Goal: Navigation & Orientation: Find specific page/section

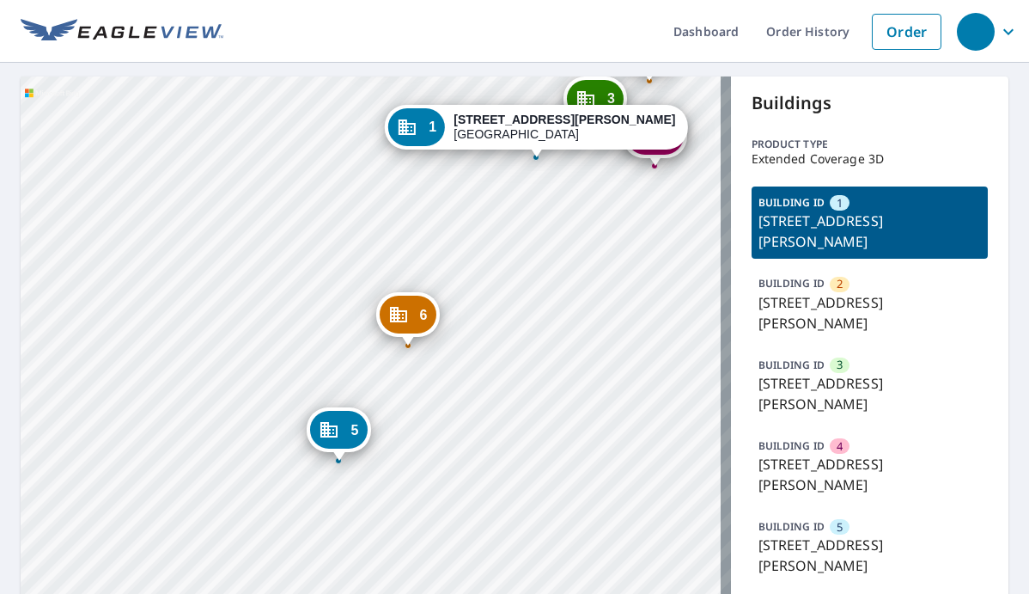
drag, startPoint x: 408, startPoint y: 234, endPoint x: 261, endPoint y: 250, distance: 147.8
click at [261, 250] on div "2 [STREET_ADDRESS][PERSON_NAME] 3 [STREET_ADDRESS][PERSON_NAME] 4 [STREET_ADDRE…" at bounding box center [376, 417] width 710 height 682
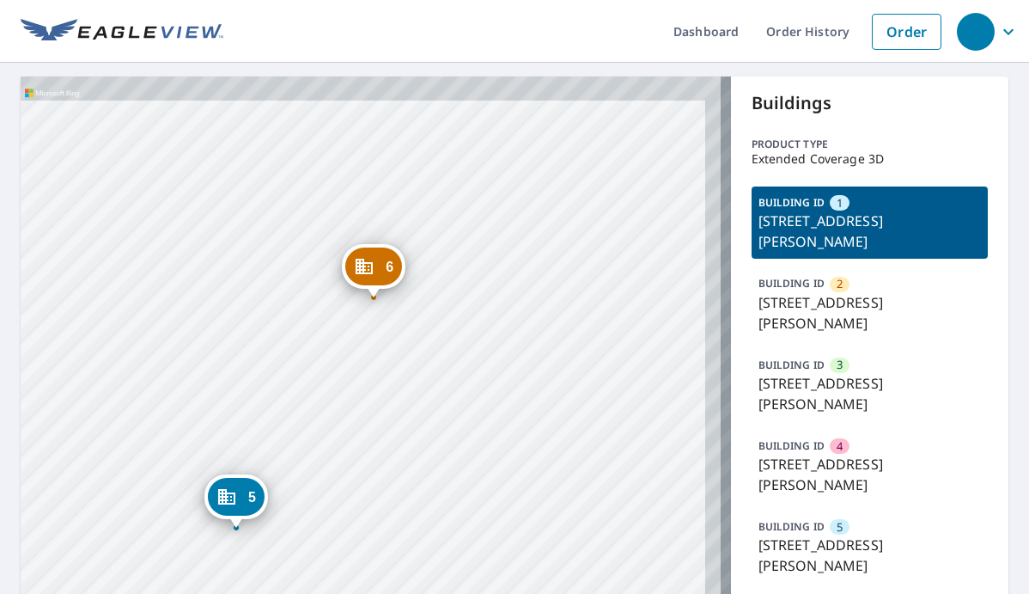
drag, startPoint x: 395, startPoint y: 389, endPoint x: 361, endPoint y: 455, distance: 74.5
click at [361, 455] on div "2 [STREET_ADDRESS][PERSON_NAME] 3 [STREET_ADDRESS][PERSON_NAME] 4 [STREET_ADDRE…" at bounding box center [376, 417] width 710 height 682
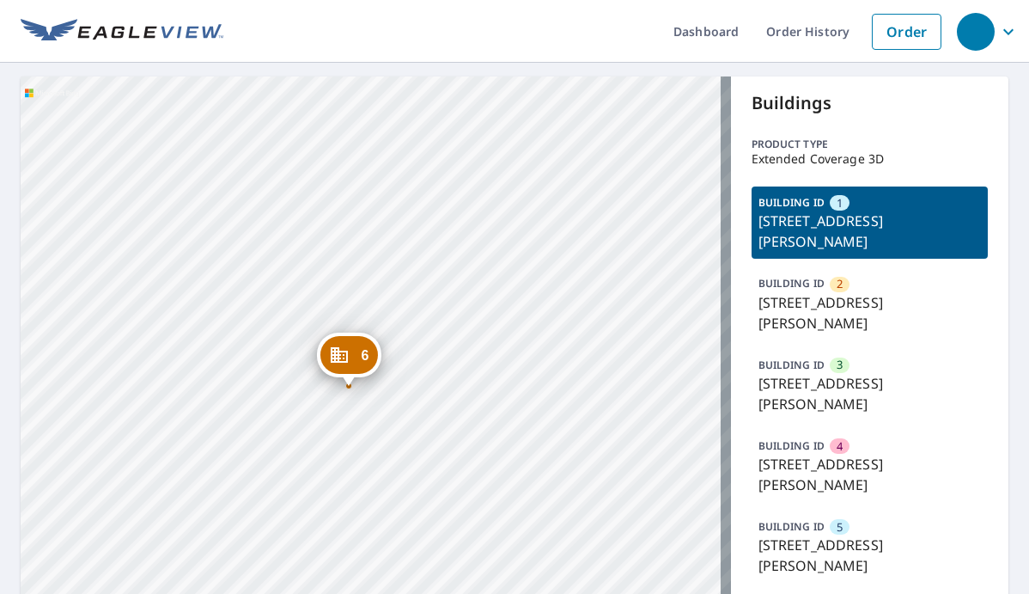
drag, startPoint x: 462, startPoint y: 399, endPoint x: 387, endPoint y: 478, distance: 108.8
click at [401, 477] on div "2 [STREET_ADDRESS][PERSON_NAME] 3 [STREET_ADDRESS][PERSON_NAME] 4 [STREET_ADDRE…" at bounding box center [376, 417] width 710 height 682
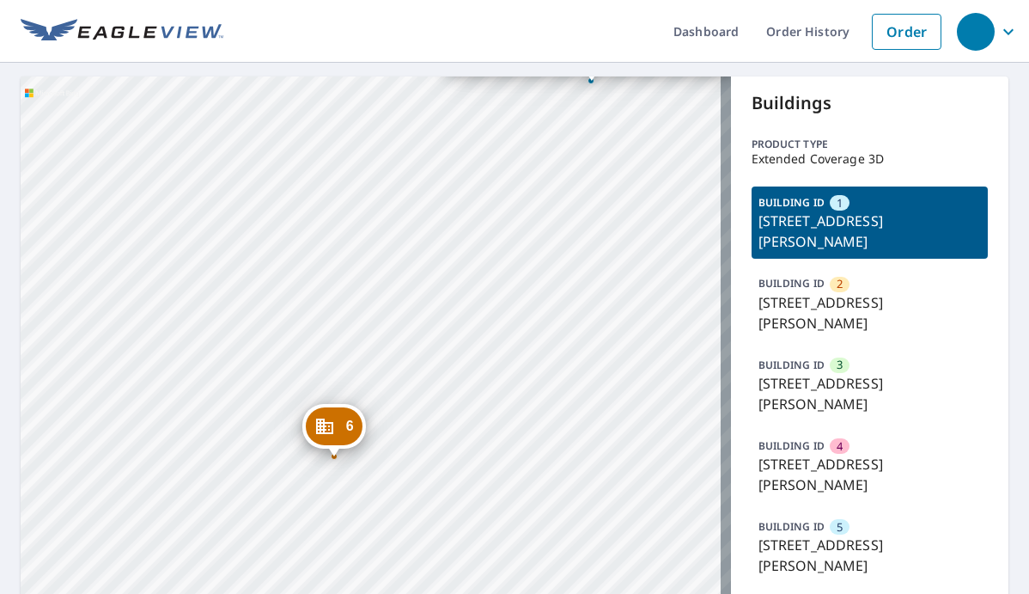
click at [387, 400] on div "2 [STREET_ADDRESS][PERSON_NAME] 3 [STREET_ADDRESS][PERSON_NAME] 4 [STREET_ADDRE…" at bounding box center [376, 417] width 710 height 682
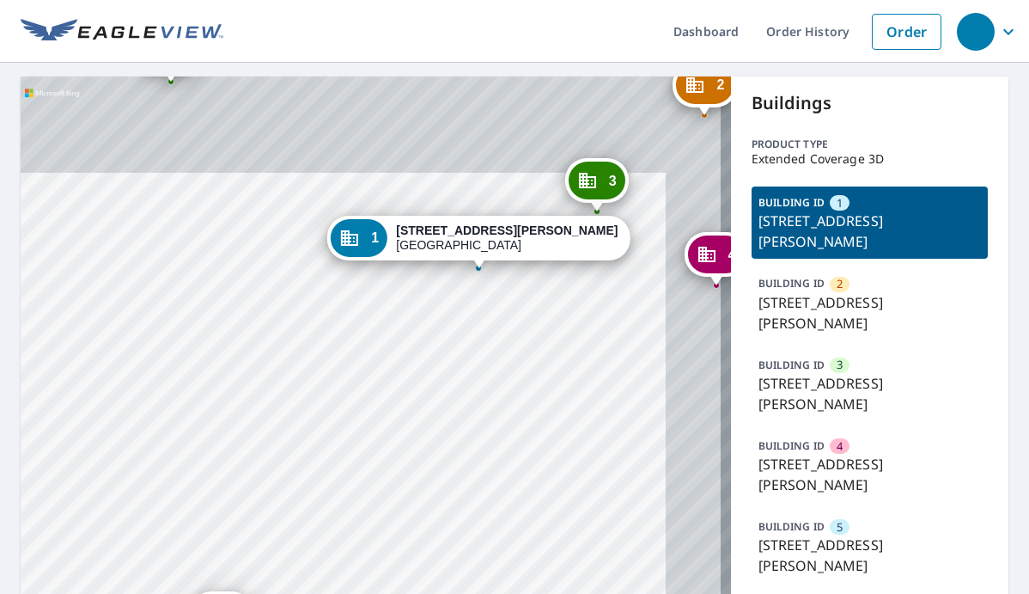
drag, startPoint x: 439, startPoint y: 322, endPoint x: 324, endPoint y: 441, distance: 165.2
click at [324, 441] on div "2 [STREET_ADDRESS][PERSON_NAME] 3 [STREET_ADDRESS][PERSON_NAME] 4 [STREET_ADDRE…" at bounding box center [376, 417] width 710 height 682
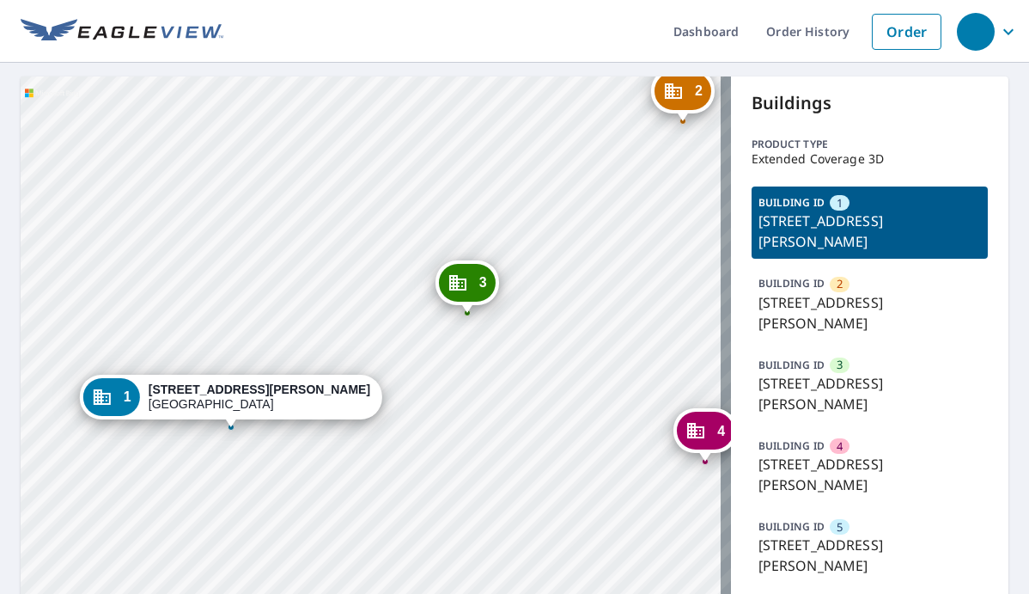
drag, startPoint x: 437, startPoint y: 328, endPoint x: 364, endPoint y: 345, distance: 75.0
click at [364, 345] on div "2 [STREET_ADDRESS][PERSON_NAME] 3 [STREET_ADDRESS][PERSON_NAME] 4 [STREET_ADDRE…" at bounding box center [376, 417] width 710 height 682
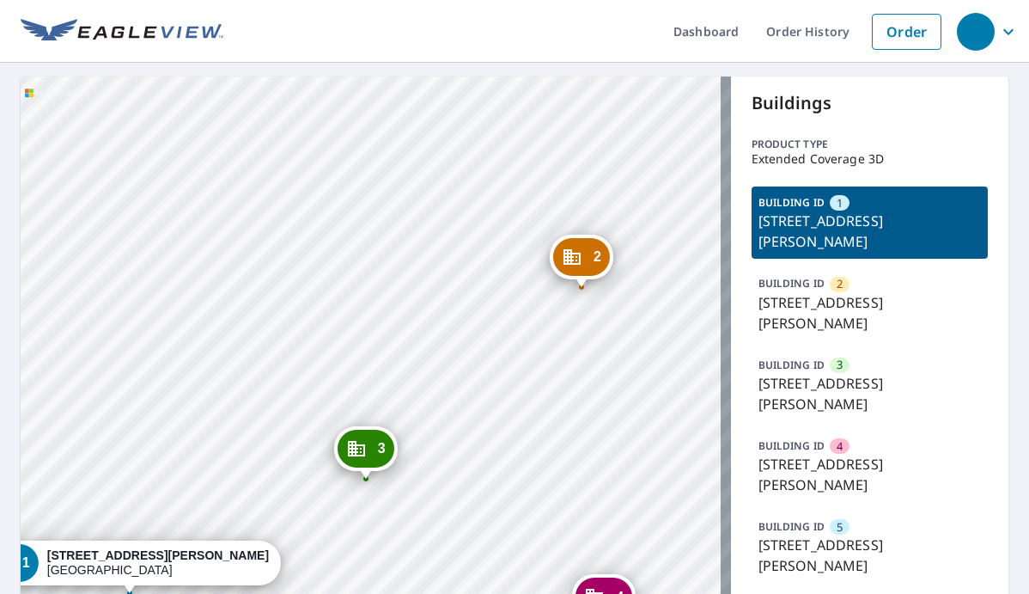
drag, startPoint x: 562, startPoint y: 269, endPoint x: 466, endPoint y: 460, distance: 214.0
click at [471, 456] on div "2 [STREET_ADDRESS][PERSON_NAME] 3 [STREET_ADDRESS][PERSON_NAME] 4 [STREET_ADDRE…" at bounding box center [376, 417] width 710 height 682
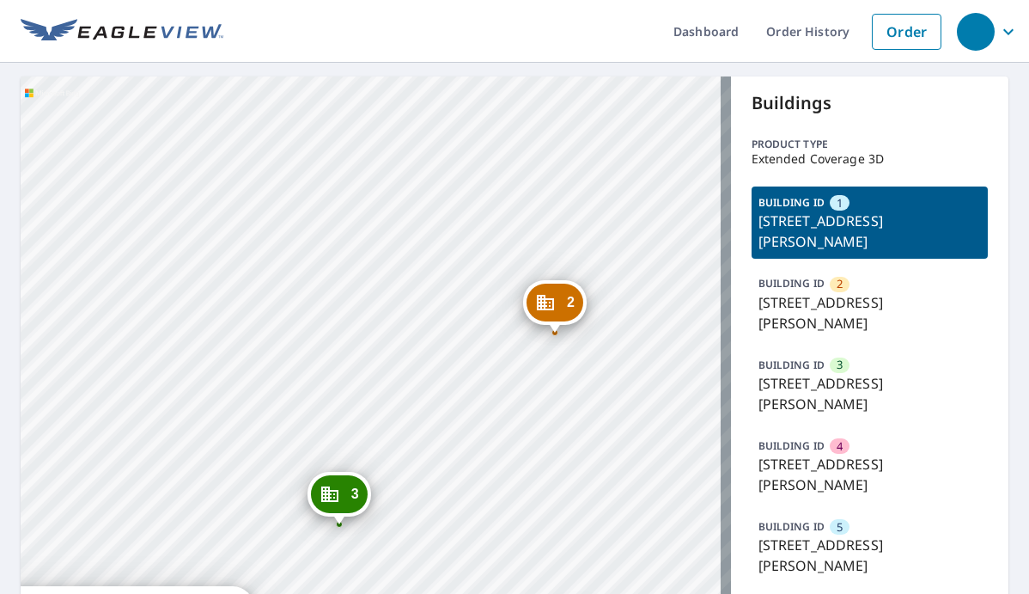
drag, startPoint x: 499, startPoint y: 378, endPoint x: 491, endPoint y: 400, distance: 23.6
click at [491, 400] on div "2 [STREET_ADDRESS][PERSON_NAME] 3 [STREET_ADDRESS][PERSON_NAME] 4 [STREET_ADDRE…" at bounding box center [376, 417] width 710 height 682
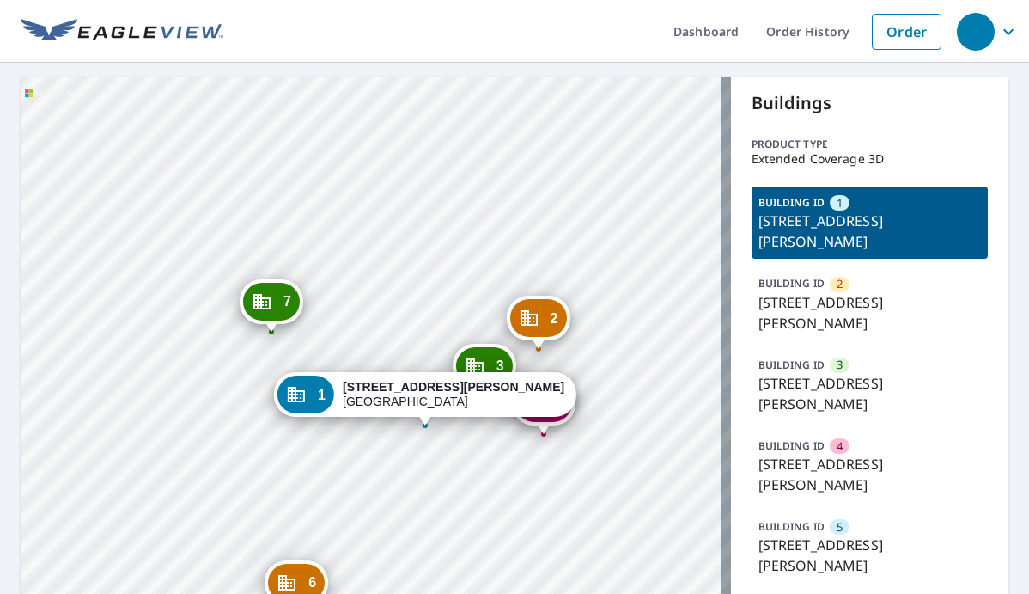
drag, startPoint x: 525, startPoint y: 340, endPoint x: 523, endPoint y: 331, distance: 9.6
click at [538, 327] on div "2" at bounding box center [538, 318] width 57 height 38
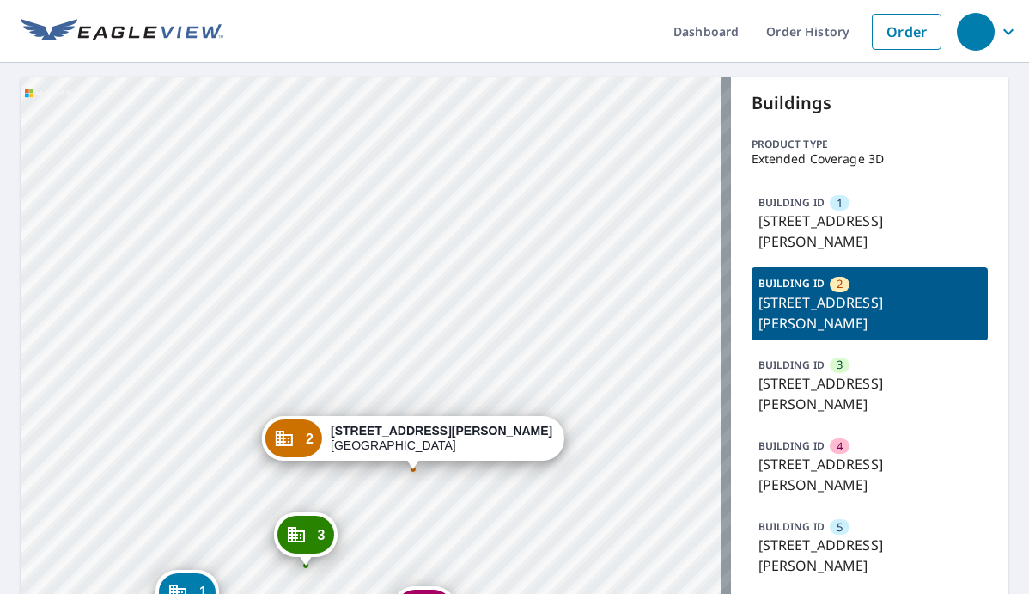
drag, startPoint x: 282, startPoint y: 373, endPoint x: 440, endPoint y: 277, distance: 184.6
click at [438, 278] on div "1 [STREET_ADDRESS][PERSON_NAME] 3 [STREET_ADDRESS][PERSON_NAME] 4 [STREET_ADDRE…" at bounding box center [376, 417] width 710 height 682
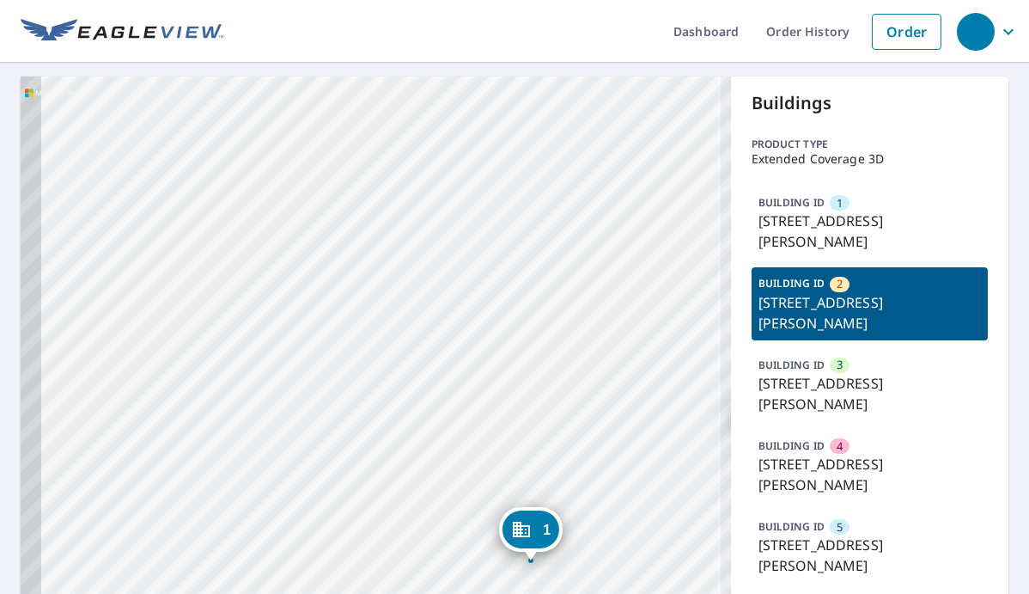
drag, startPoint x: 372, startPoint y: 261, endPoint x: 472, endPoint y: 224, distance: 107.1
click at [447, 225] on div "1 [STREET_ADDRESS][PERSON_NAME] 3 [STREET_ADDRESS][PERSON_NAME] 4 [STREET_ADDRE…" at bounding box center [376, 417] width 710 height 682
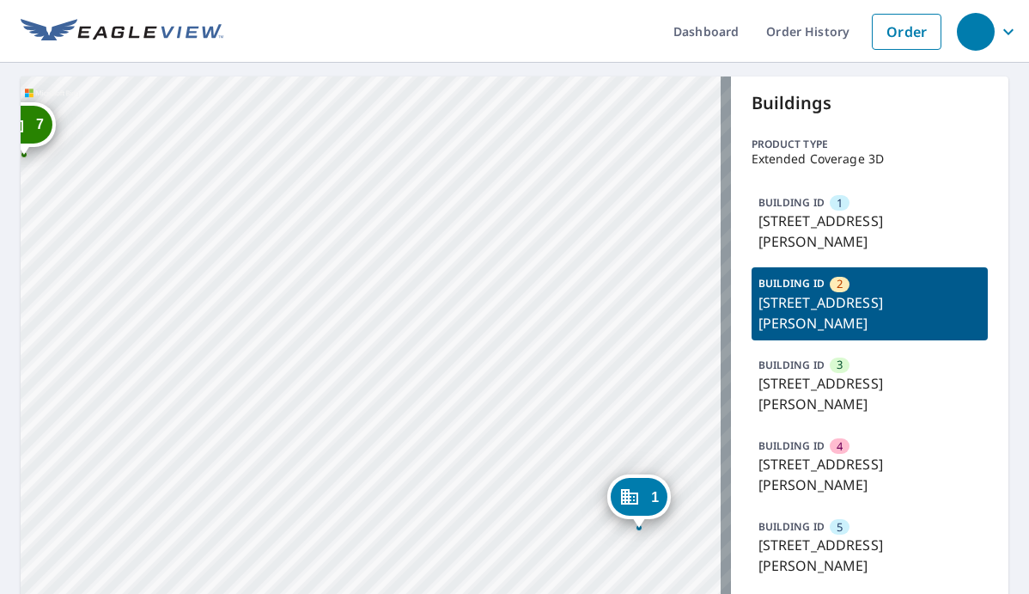
drag, startPoint x: 423, startPoint y: 321, endPoint x: 566, endPoint y: 302, distance: 144.8
click at [560, 289] on div "1 [STREET_ADDRESS][PERSON_NAME] 3 [STREET_ADDRESS][PERSON_NAME] 4 [STREET_ADDRE…" at bounding box center [376, 417] width 710 height 682
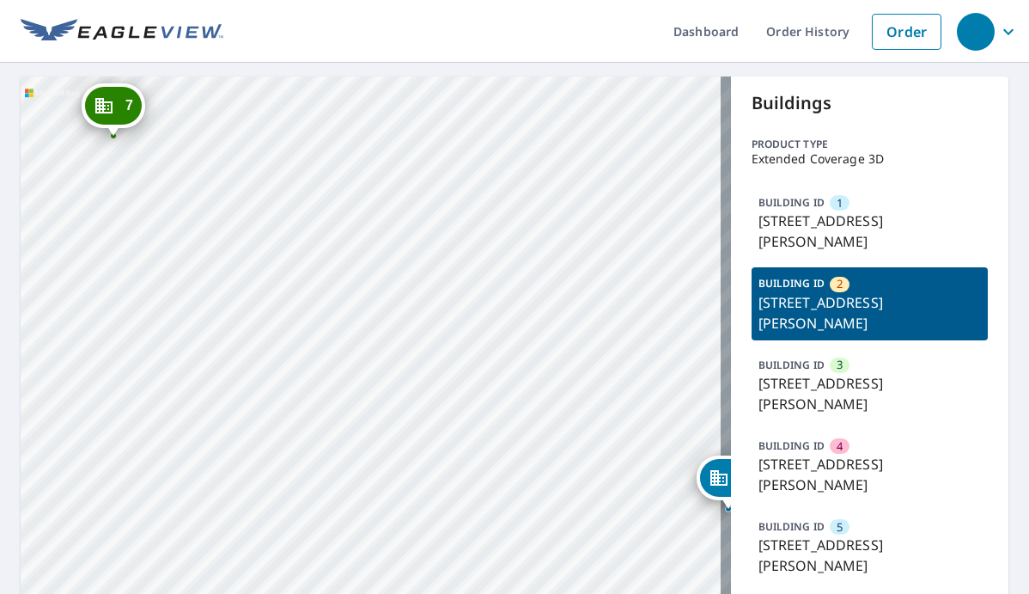
drag, startPoint x: 521, startPoint y: 316, endPoint x: 244, endPoint y: 210, distance: 296.4
click at [246, 210] on div "1 [STREET_ADDRESS][PERSON_NAME] 3 [STREET_ADDRESS][PERSON_NAME] 4 [STREET_ADDRE…" at bounding box center [376, 417] width 710 height 682
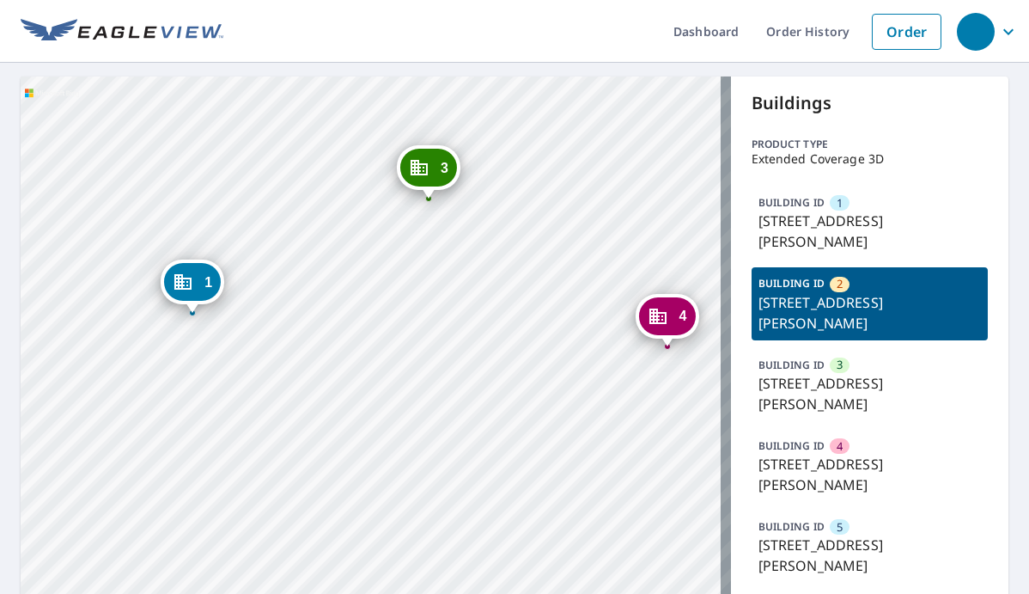
drag, startPoint x: 394, startPoint y: 256, endPoint x: 139, endPoint y: 177, distance: 267.1
click at [139, 177] on div "1 [STREET_ADDRESS][PERSON_NAME] 3 [STREET_ADDRESS][PERSON_NAME] 4 [STREET_ADDRE…" at bounding box center [376, 417] width 710 height 682
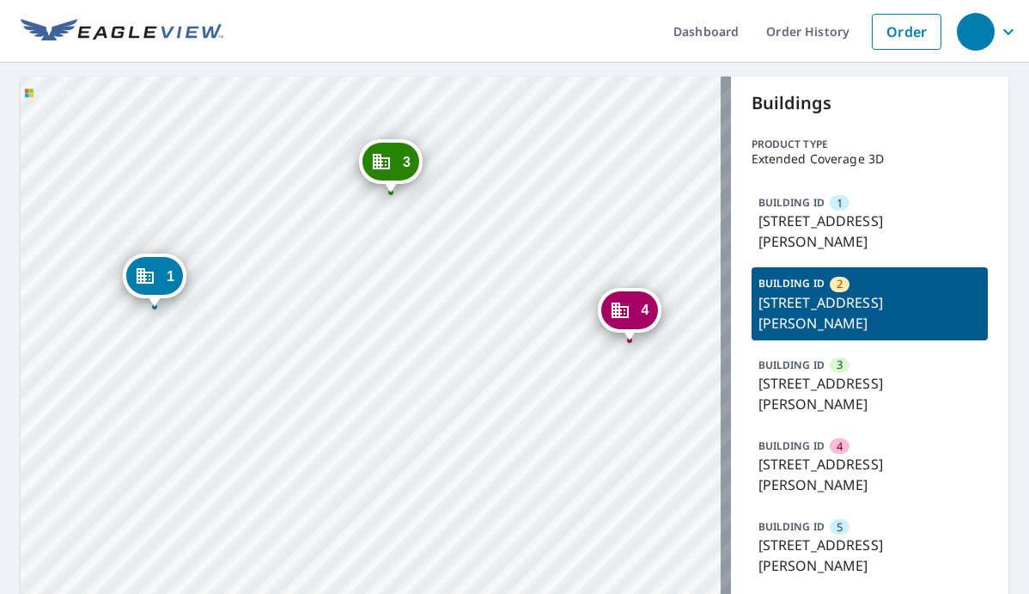
drag, startPoint x: 447, startPoint y: 379, endPoint x: 391, endPoint y: 225, distance: 163.6
click at [447, 381] on div "1 [STREET_ADDRESS][PERSON_NAME] 3 [STREET_ADDRESS][PERSON_NAME] 4 [STREET_ADDRE…" at bounding box center [376, 417] width 710 height 682
